Goal: Obtain resource: Download file/media

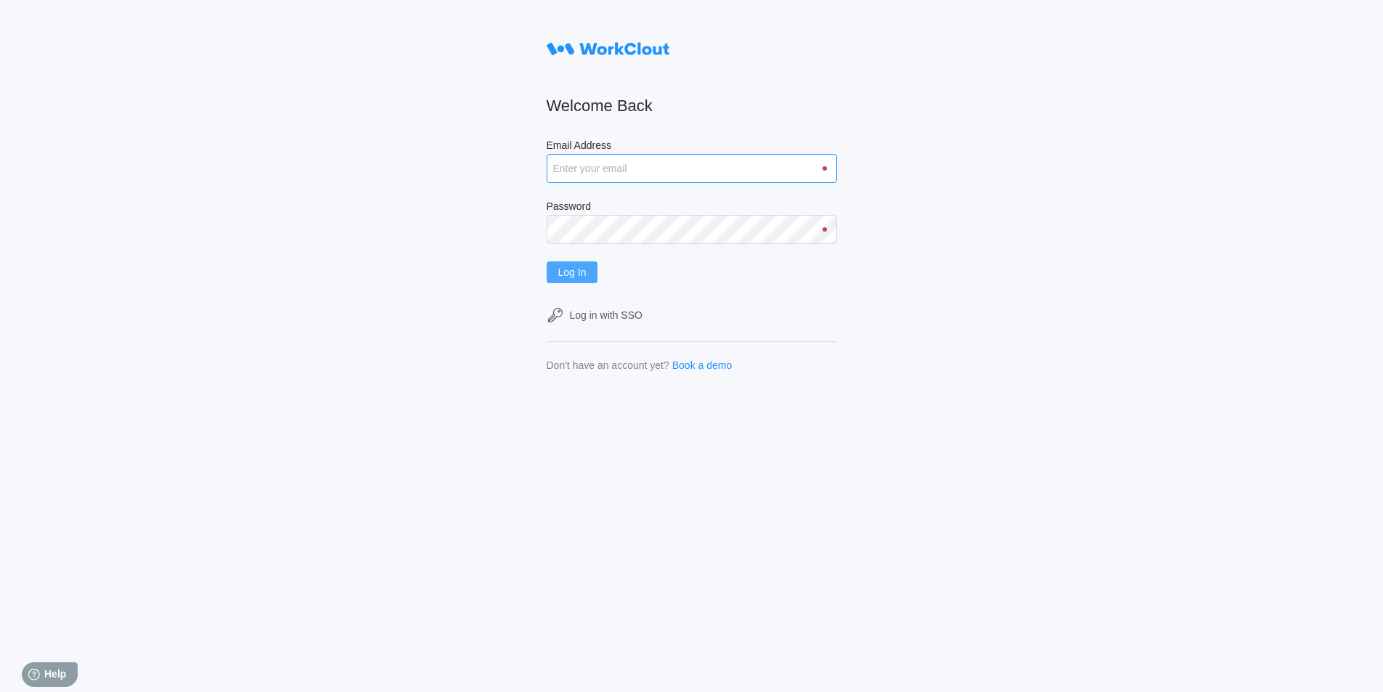
type input "rfetting@nationalmetalwares.com"
click at [593, 271] on button "Log In" at bounding box center [573, 272] width 52 height 22
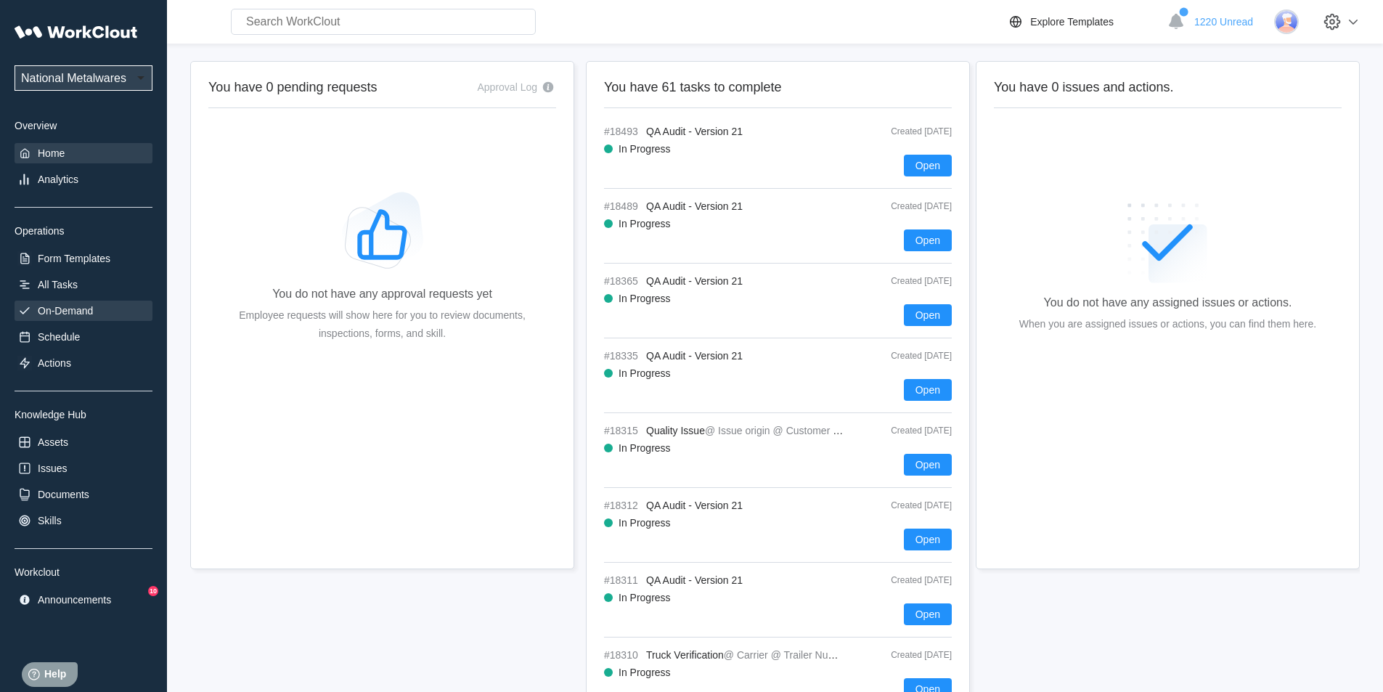
click at [88, 306] on div "On-Demand" at bounding box center [65, 311] width 55 height 12
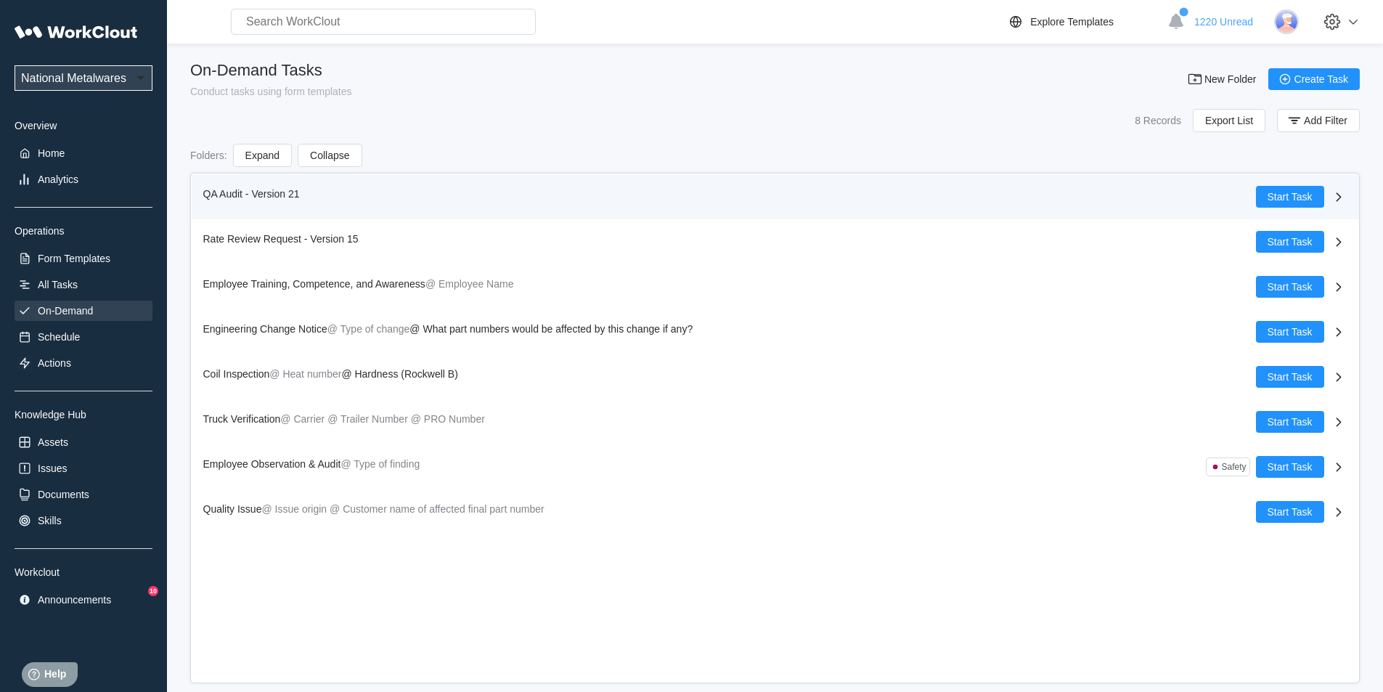
click at [224, 190] on span "QA Audit - Version 21" at bounding box center [251, 194] width 97 height 12
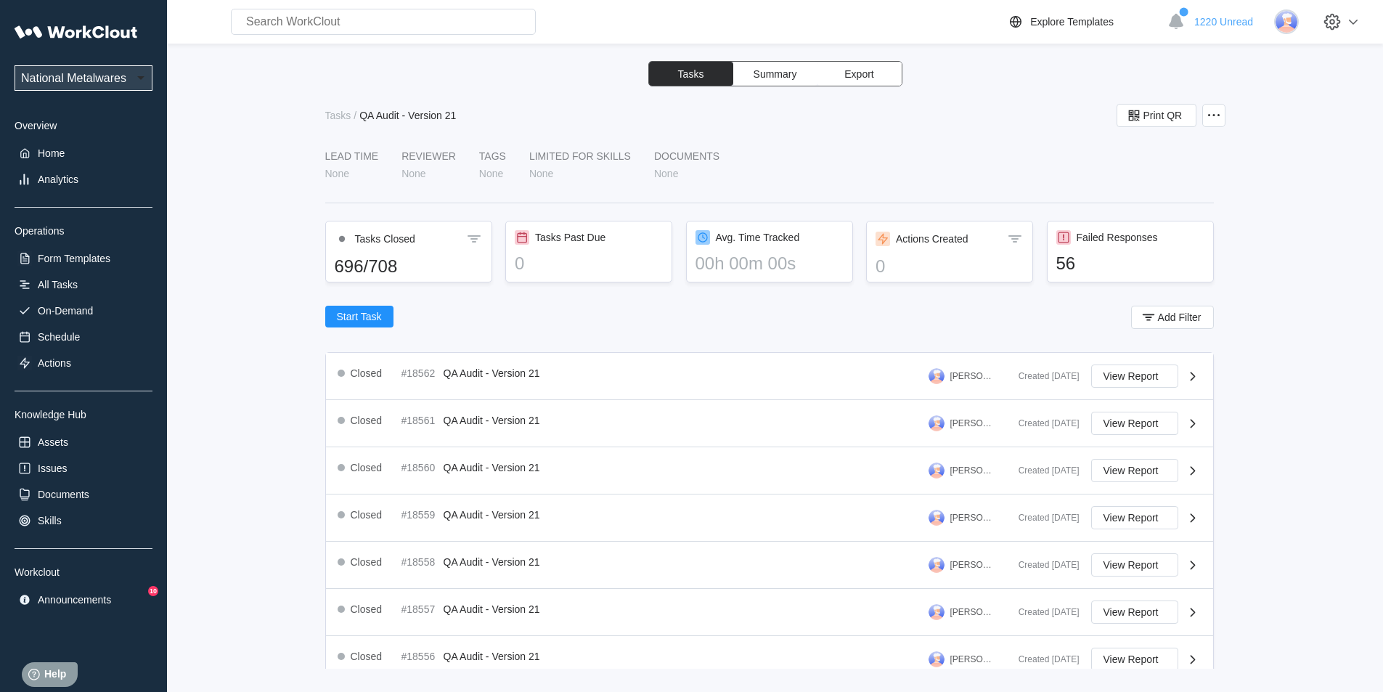
click at [866, 73] on span "Export" at bounding box center [858, 74] width 29 height 10
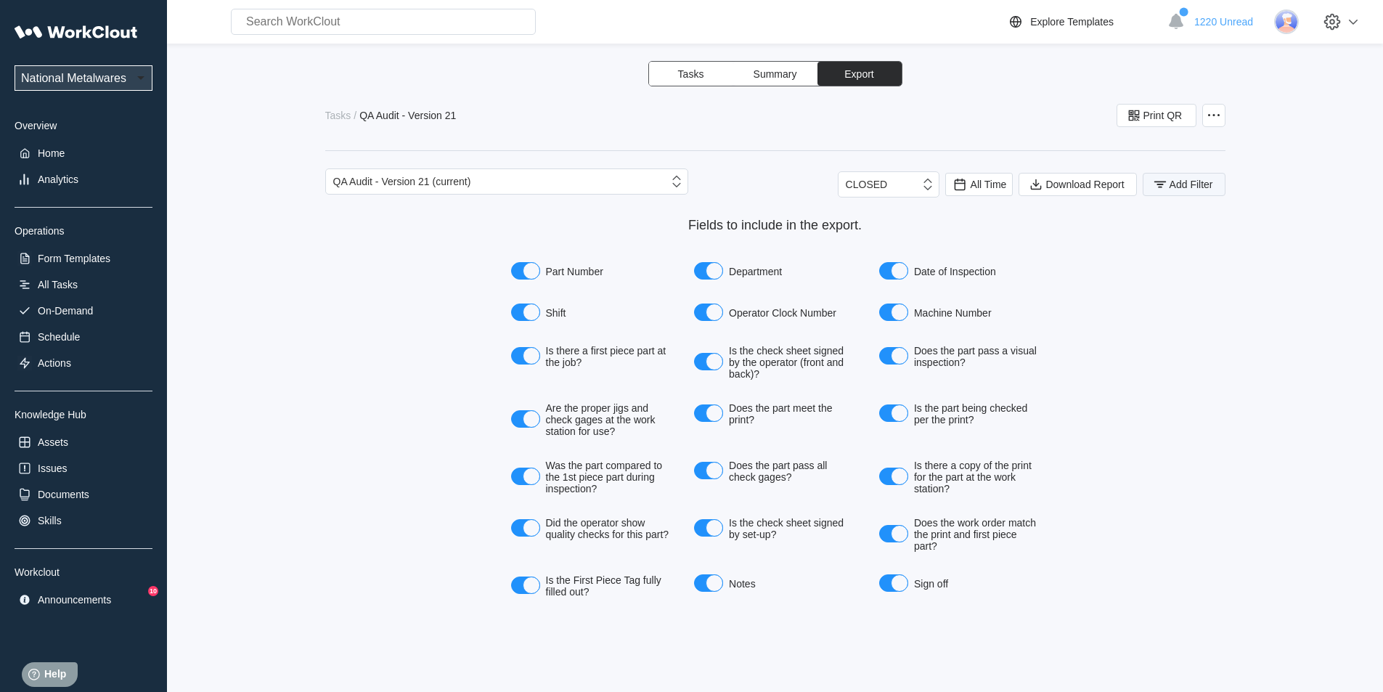
click at [1182, 192] on button "Add Filter" at bounding box center [1184, 184] width 83 height 23
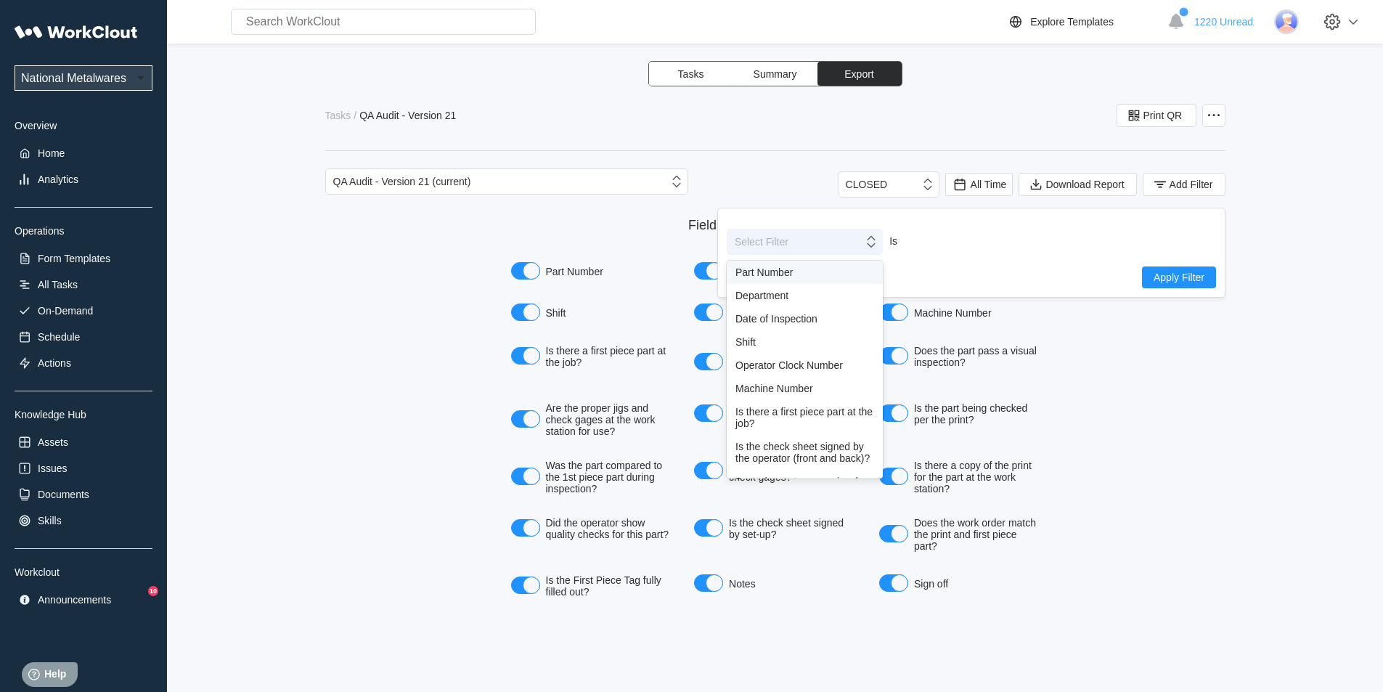
click at [876, 247] on icon at bounding box center [871, 242] width 16 height 16
click at [743, 342] on div "Shift" at bounding box center [805, 342] width 139 height 12
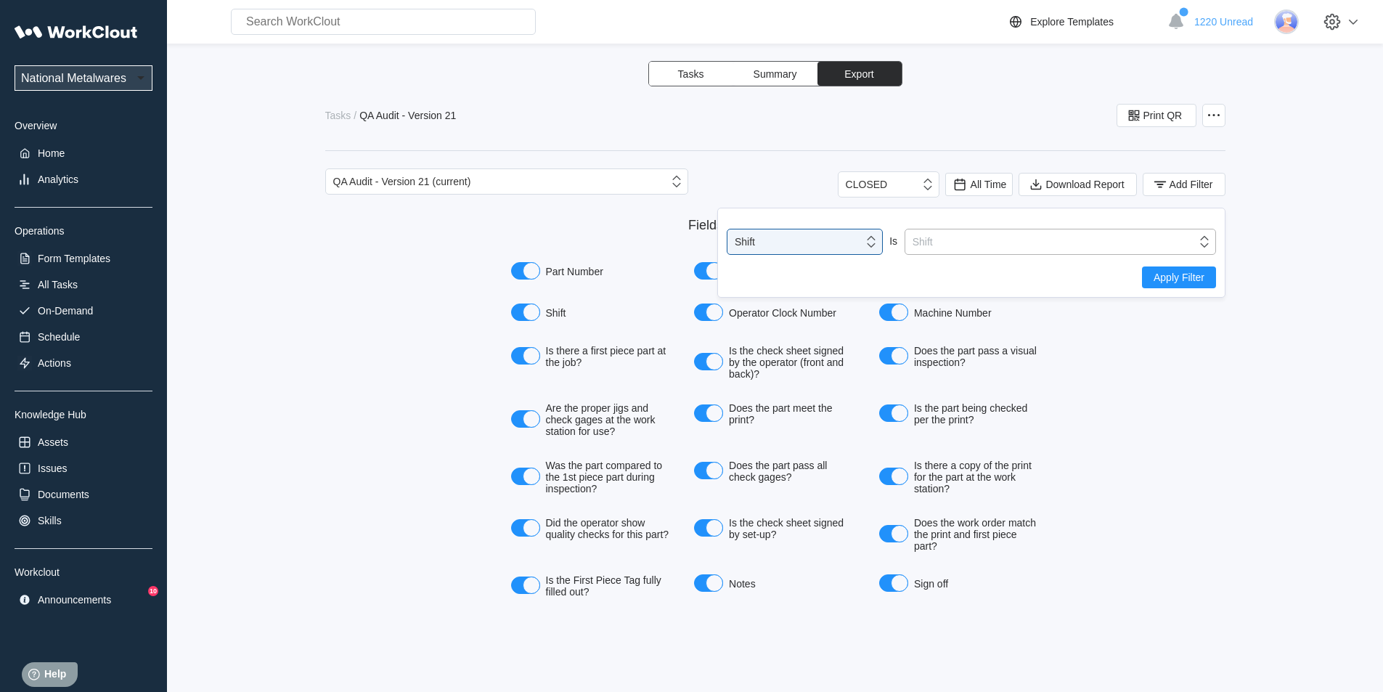
click at [1207, 238] on icon at bounding box center [1205, 242] width 16 height 16
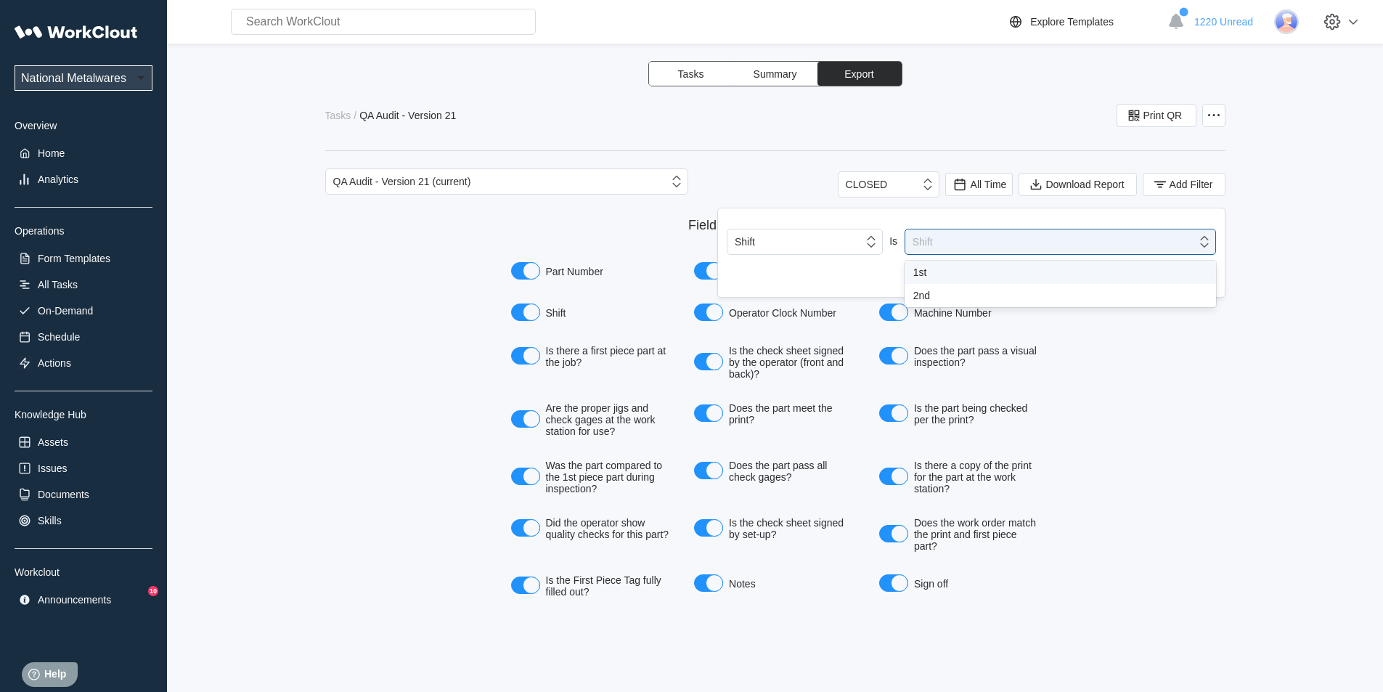
click at [918, 277] on div "1st" at bounding box center [1060, 272] width 294 height 12
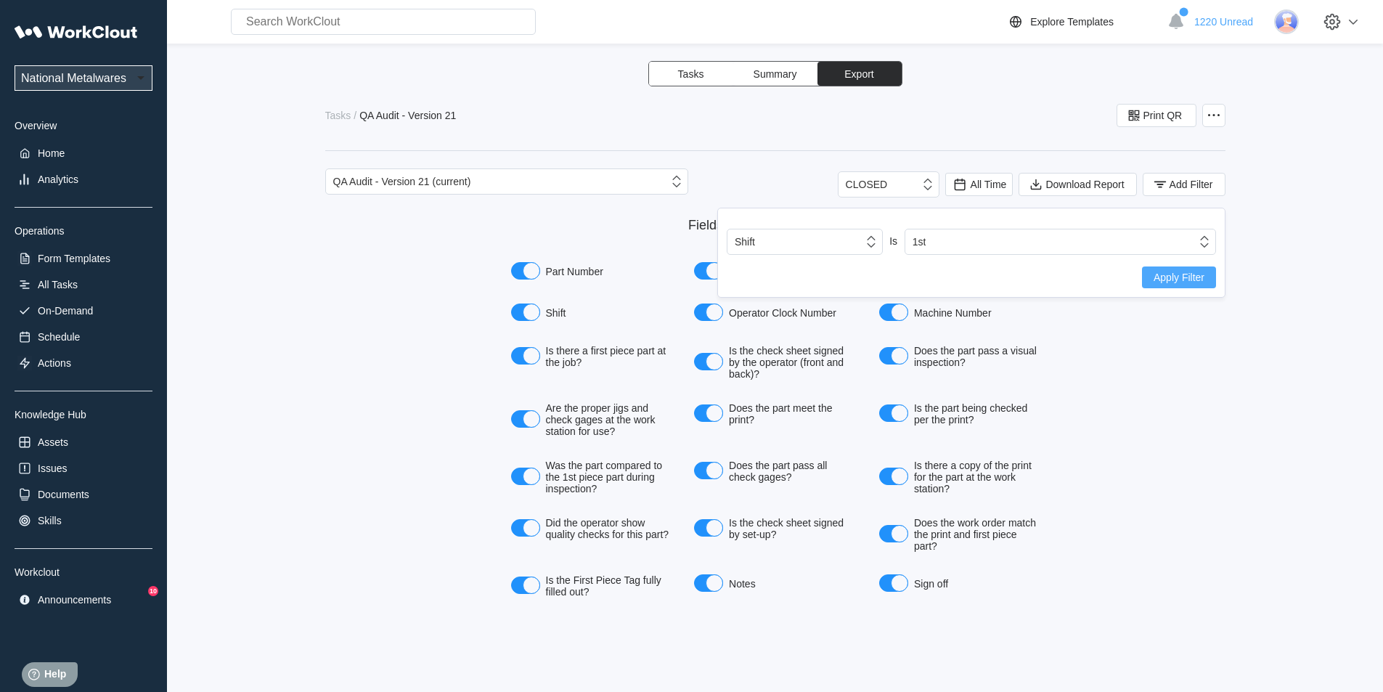
click at [1155, 275] on span "Apply Filter" at bounding box center [1179, 277] width 51 height 10
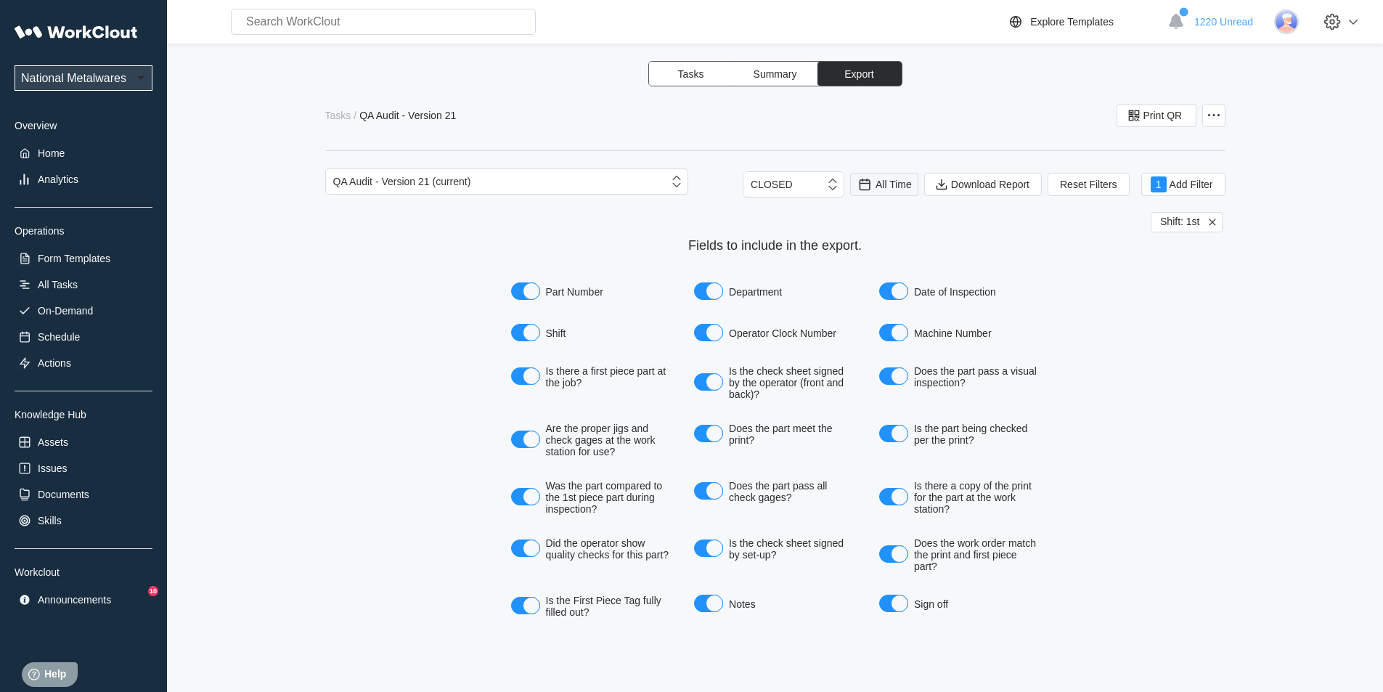
click at [877, 192] on div "All Time" at bounding box center [884, 184] width 55 height 16
click at [868, 231] on div "Last day" at bounding box center [883, 237] width 89 height 23
click at [985, 187] on span "Download Report" at bounding box center [990, 184] width 78 height 10
